Goal: Task Accomplishment & Management: Use online tool/utility

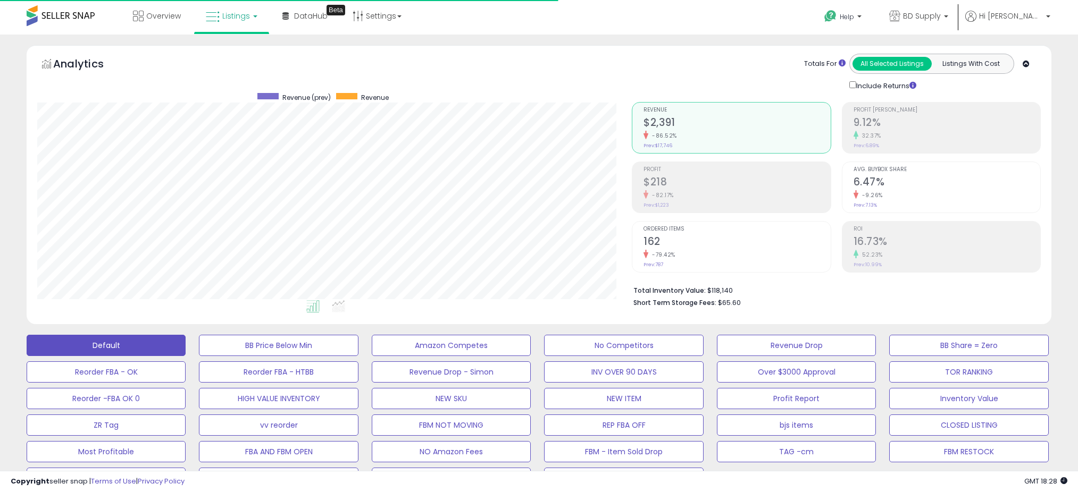
select select "**"
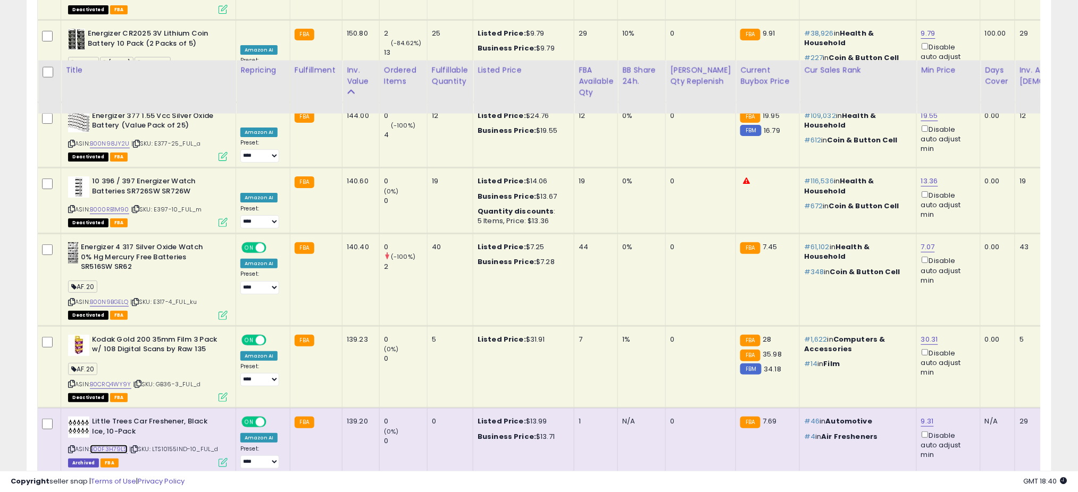
scroll to position [4434, 0]
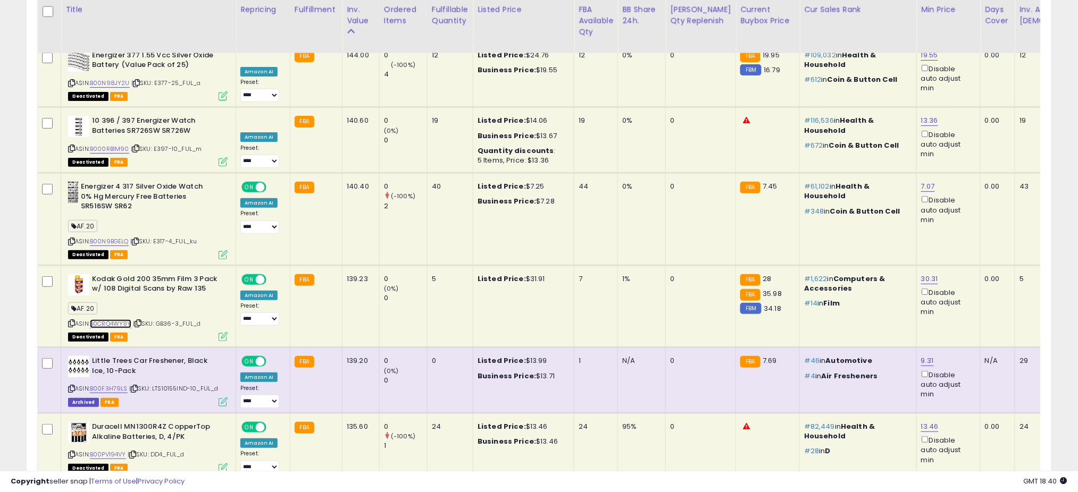
click at [125, 320] on link "B0CRQ4WY9Y" at bounding box center [110, 324] width 41 height 9
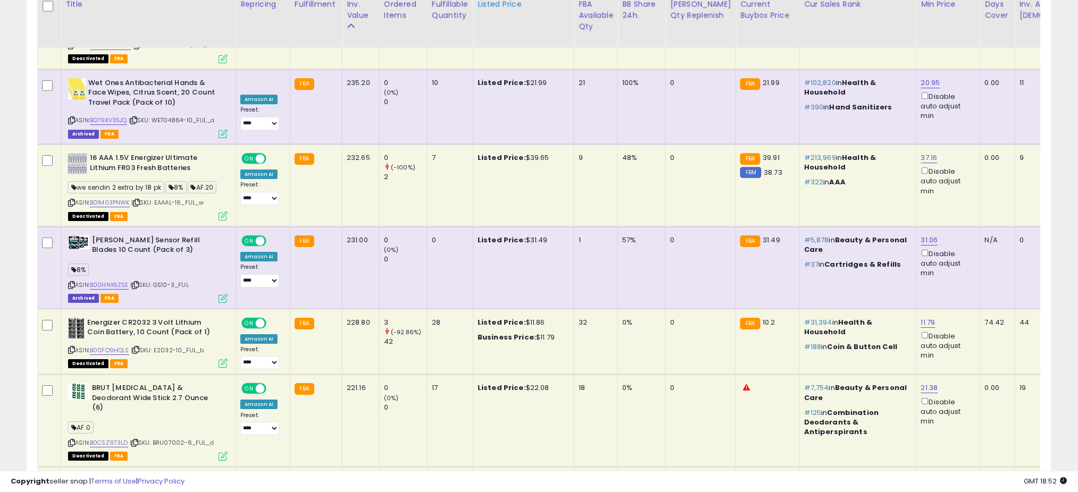
scroll to position [2378, 0]
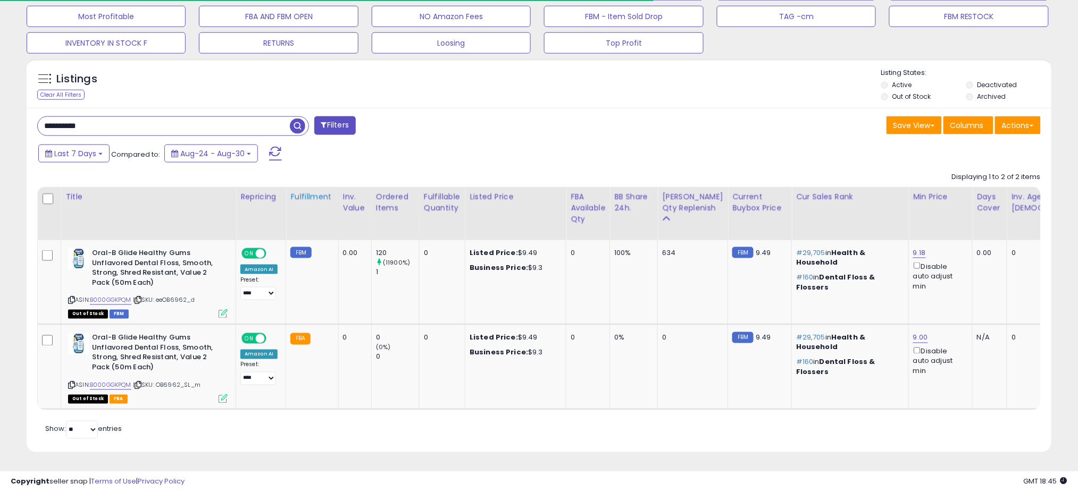
scroll to position [218, 595]
drag, startPoint x: 141, startPoint y: 120, endPoint x: -91, endPoint y: 137, distance: 233.0
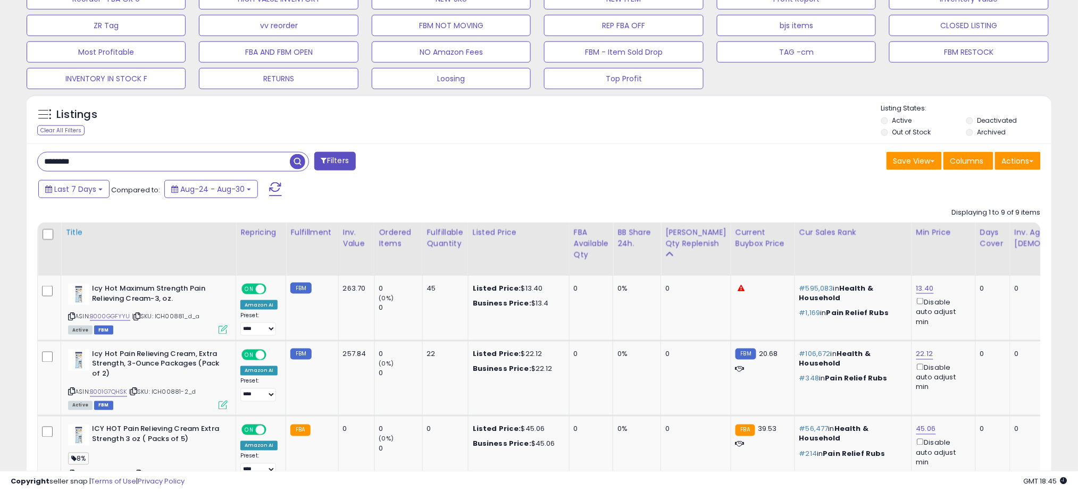
scroll to position [489, 0]
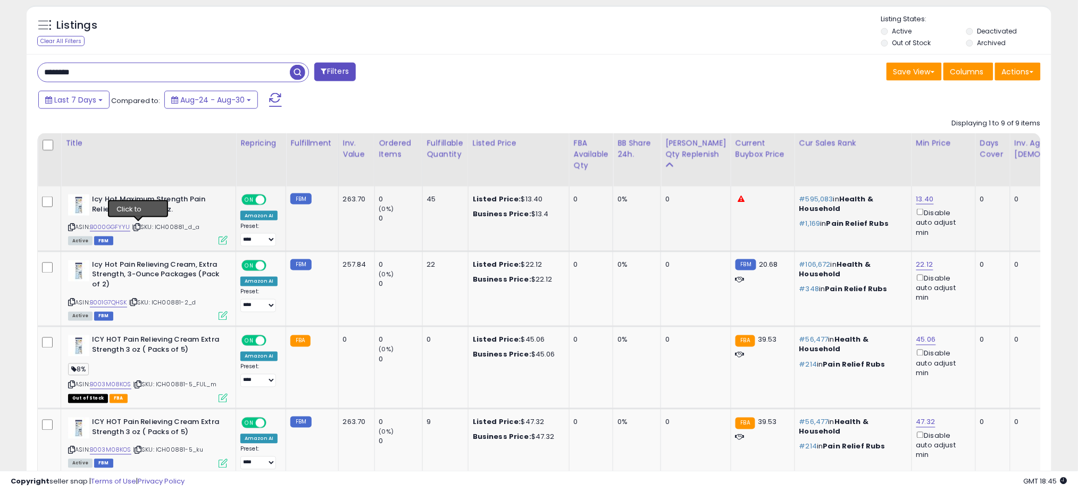
click at [138, 225] on icon at bounding box center [136, 227] width 7 height 6
click at [139, 227] on icon at bounding box center [136, 227] width 7 height 6
drag, startPoint x: 91, startPoint y: 76, endPoint x: -70, endPoint y: 94, distance: 162.6
paste input "**"
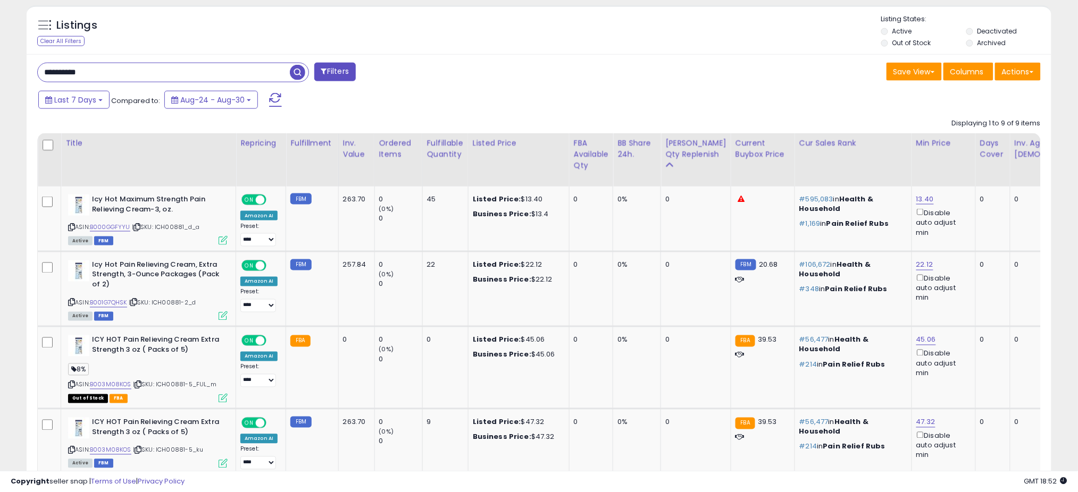
type input "**********"
click at [296, 72] on span "button" at bounding box center [297, 72] width 15 height 15
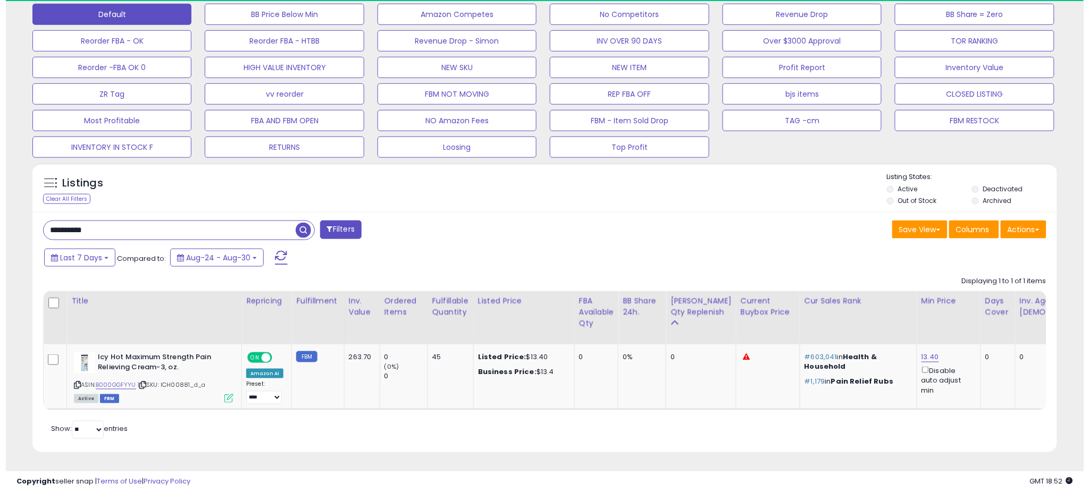
scroll to position [218, 595]
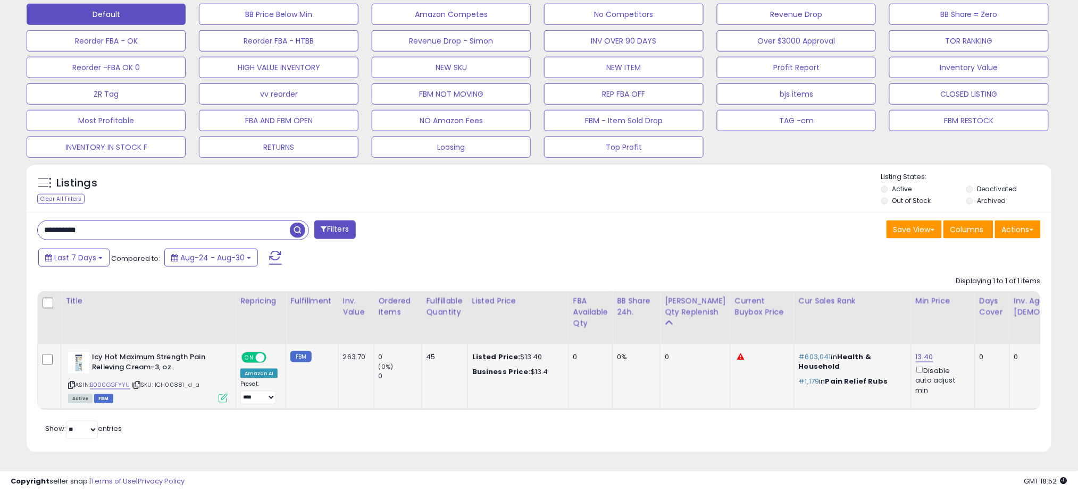
click at [219, 394] on icon at bounding box center [223, 398] width 9 height 9
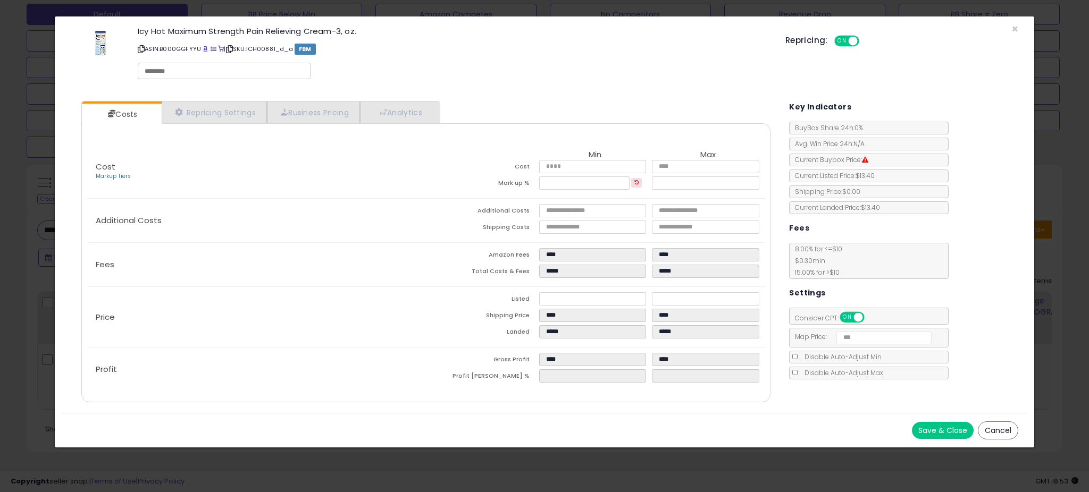
click at [1001, 428] on button "Cancel" at bounding box center [998, 431] width 40 height 18
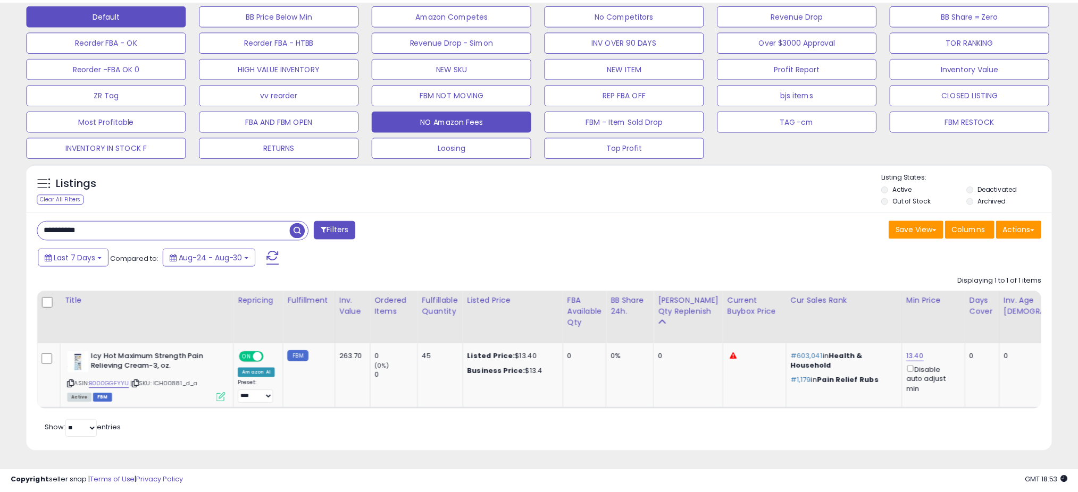
scroll to position [531560, 531183]
